Goal: Task Accomplishment & Management: Use online tool/utility

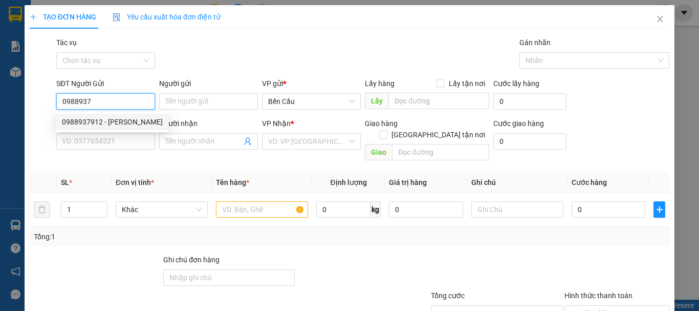
click at [103, 122] on div "0988937912 - [PERSON_NAME]" at bounding box center [112, 121] width 101 height 11
type input "0988937912"
type input "[PERSON_NAME]"
type input "0397806559"
type input "LABO HƯNG THỊNH PHÁT"
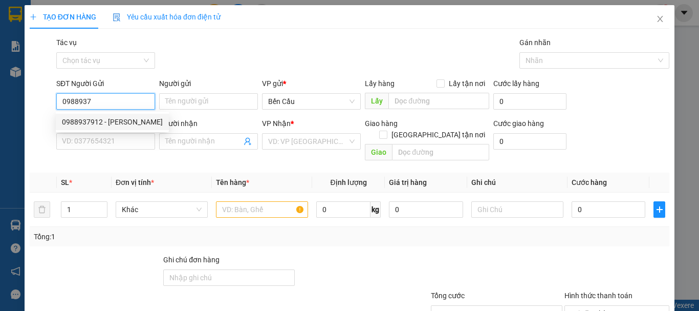
type input "Kdb"
type input "20.000"
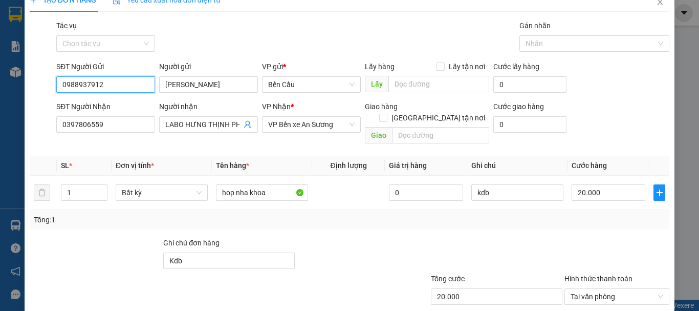
scroll to position [68, 0]
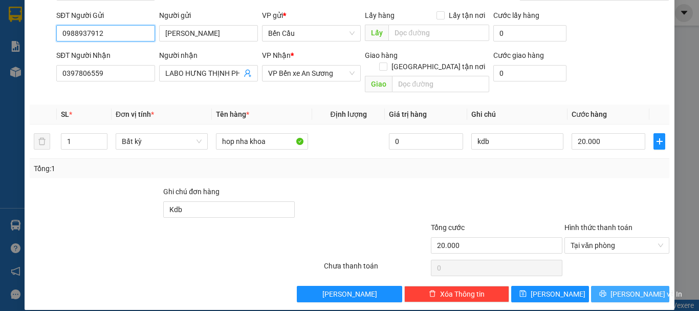
type input "0988937912"
click at [621, 288] on span "[PERSON_NAME] và In" at bounding box center [647, 293] width 72 height 11
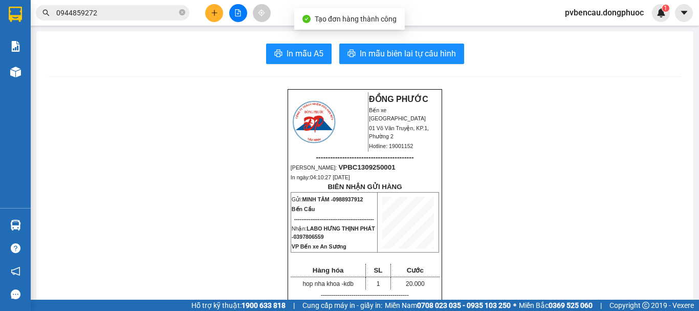
click at [396, 46] on button "In mẫu biên lai tự cấu hình" at bounding box center [401, 54] width 125 height 20
